Goal: Navigation & Orientation: Find specific page/section

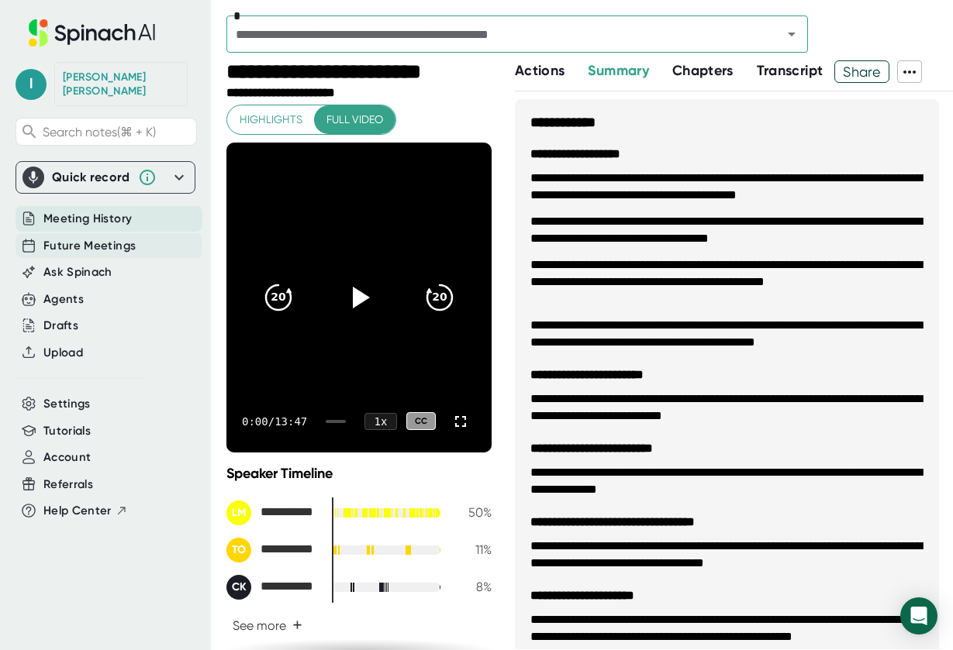
click at [97, 237] on span "Future Meetings" at bounding box center [89, 246] width 92 height 18
